Goal: Task Accomplishment & Management: Manage account settings

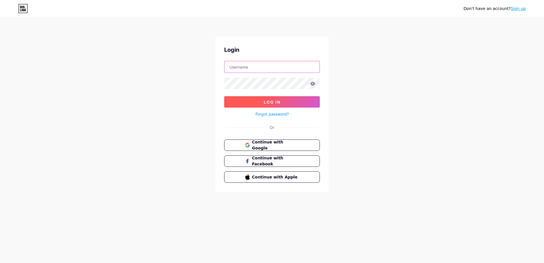
type input "[EMAIL_ADDRESS][DOMAIN_NAME]"
click at [271, 105] on button "Log In" at bounding box center [272, 101] width 96 height 11
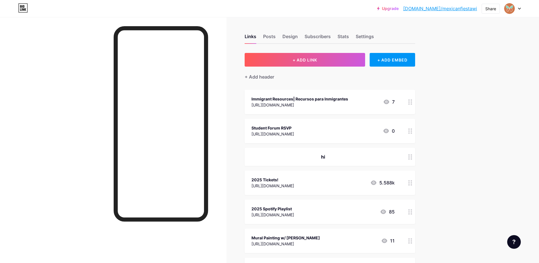
click at [409, 127] on div at bounding box center [411, 131] width 10 height 24
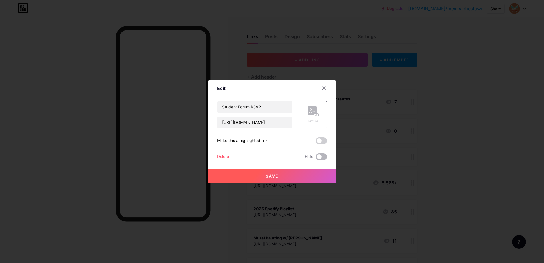
click at [322, 156] on span at bounding box center [320, 156] width 11 height 7
click at [315, 158] on input "checkbox" at bounding box center [315, 158] width 0 height 0
click at [307, 178] on button "Save" at bounding box center [272, 176] width 128 height 14
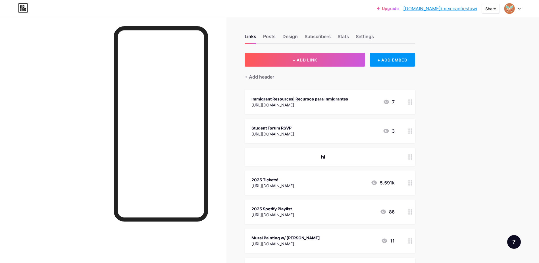
click at [384, 129] on div "Student Forum RSVP [URL][DOMAIN_NAME] 3" at bounding box center [323, 130] width 143 height 13
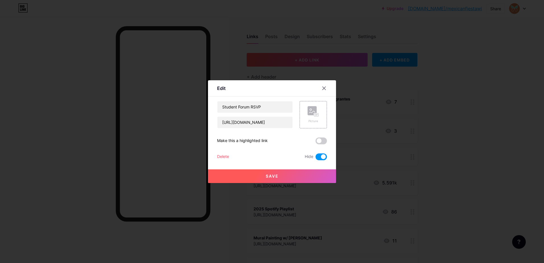
click at [323, 82] on div "Edit Content YouTube Play YouTube video without leaving your page. ADD Vimeo Pl…" at bounding box center [272, 131] width 128 height 103
click at [323, 86] on icon at bounding box center [324, 88] width 5 height 5
